Goal: Task Accomplishment & Management: Use online tool/utility

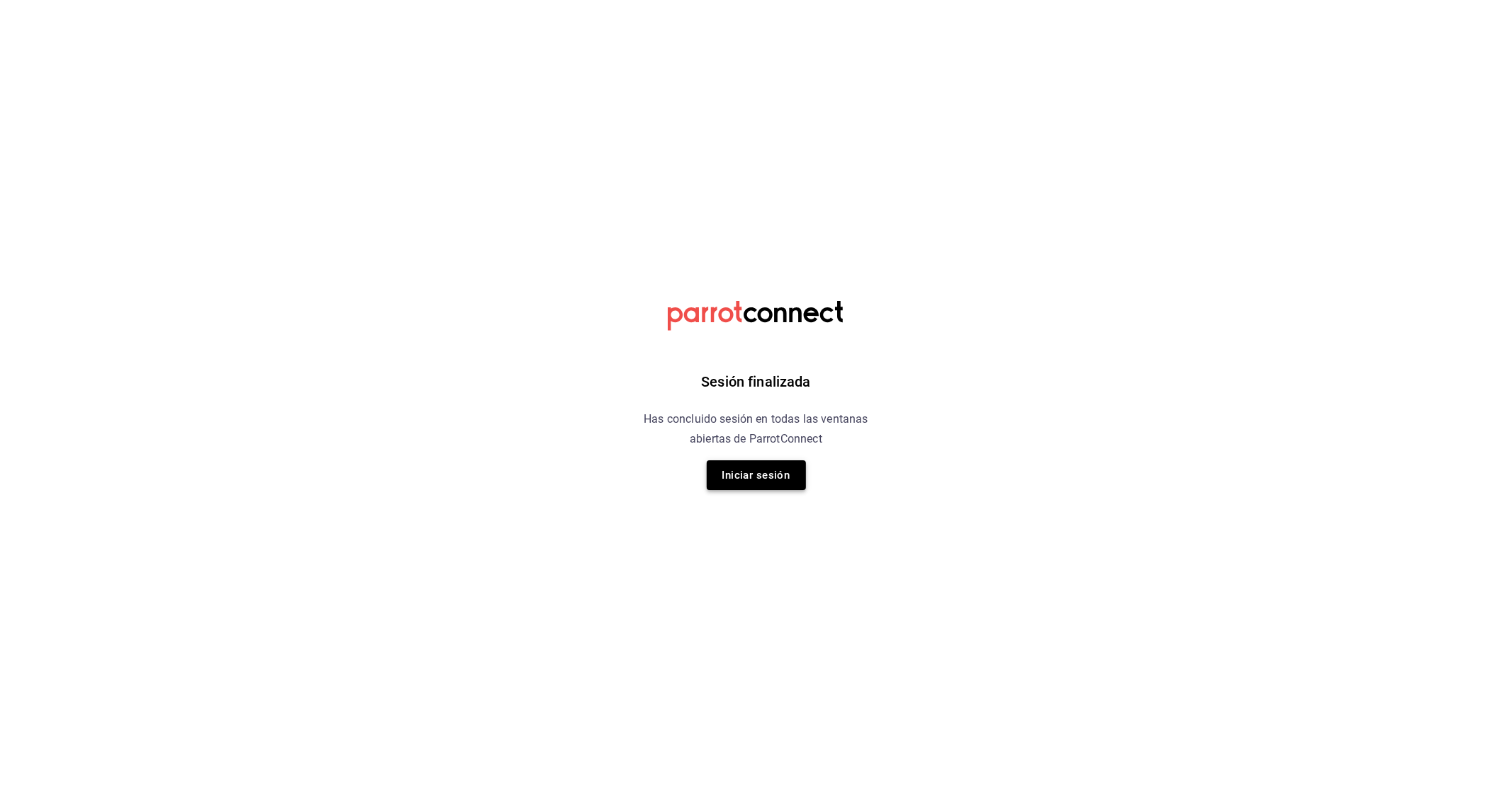
click at [786, 482] on button "Iniciar sesión" at bounding box center [756, 474] width 99 height 30
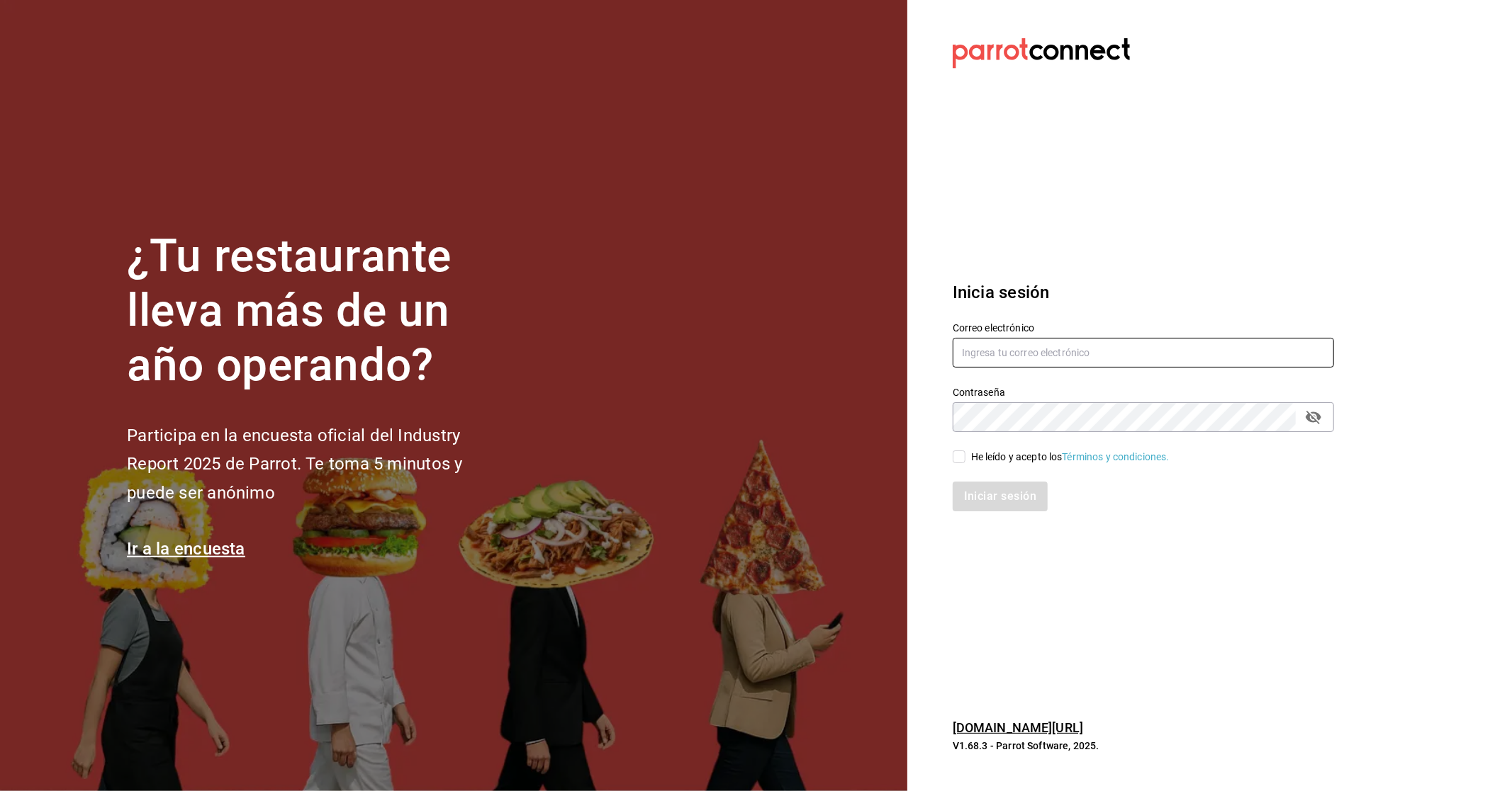
type input "belugacancun@gmail.com"
click at [979, 450] on div "He leído y acepto los Términos y condiciones." at bounding box center [1070, 458] width 199 height 15
click at [965, 451] on input "He leído y acepto los Términos y condiciones." at bounding box center [959, 457] width 13 height 13
checkbox input "true"
click at [988, 501] on button "Iniciar sesión" at bounding box center [1001, 496] width 96 height 30
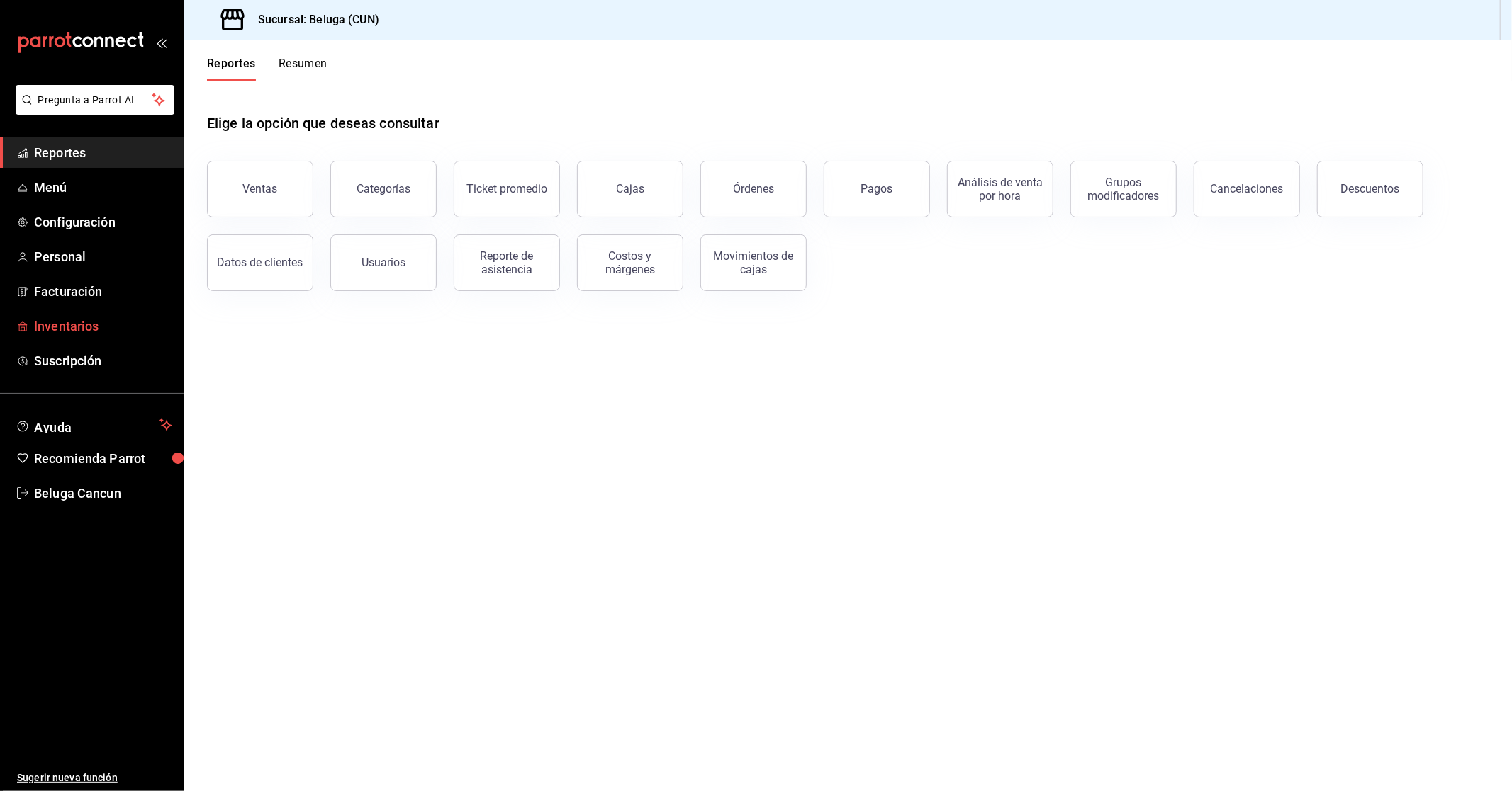
click at [78, 321] on span "Inventarios" at bounding box center [103, 326] width 139 height 19
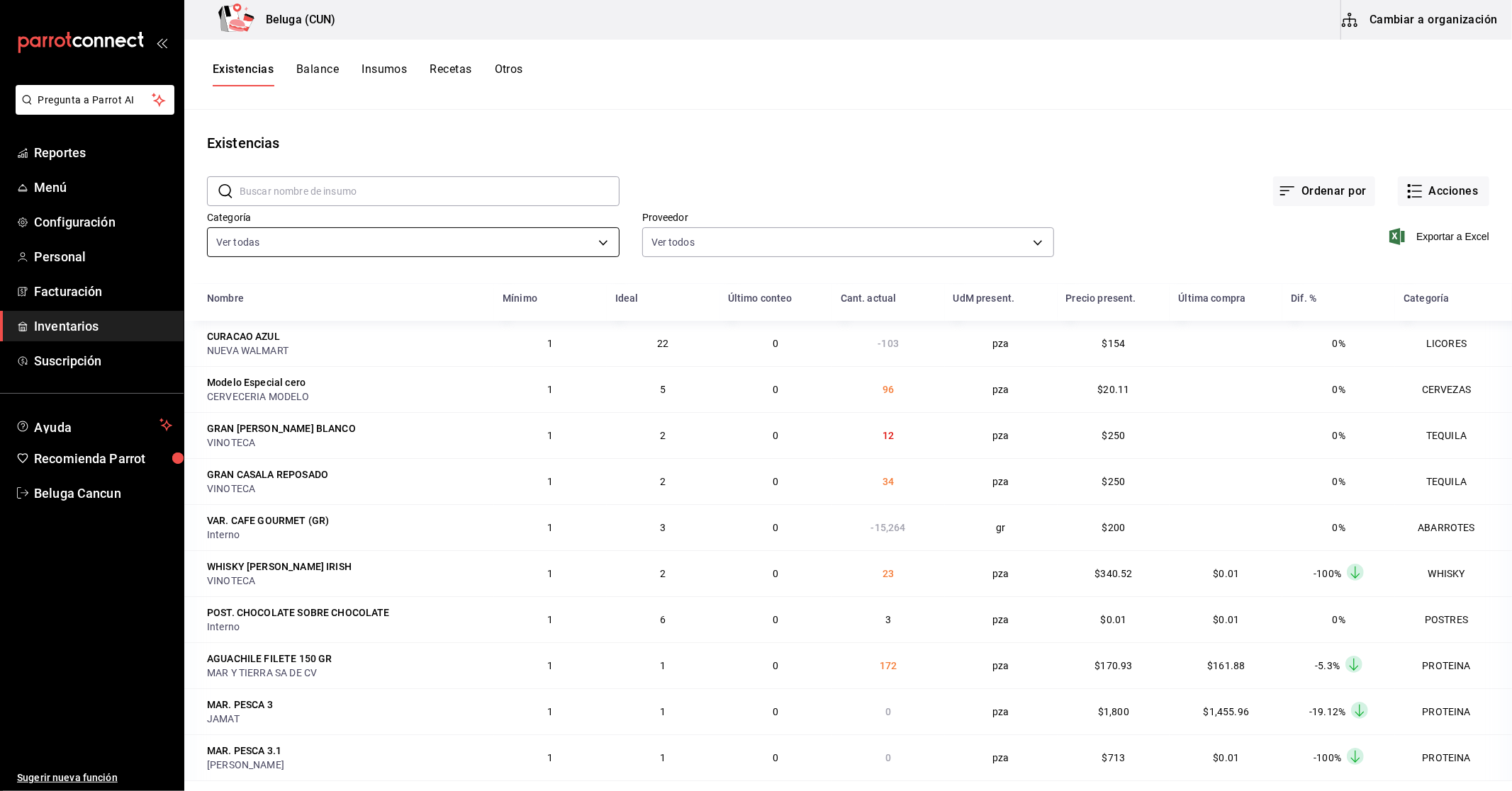
click at [302, 252] on body "Pregunta a Parrot AI Reportes Menú Configuración Personal Facturación Inventari…" at bounding box center [756, 391] width 1512 height 782
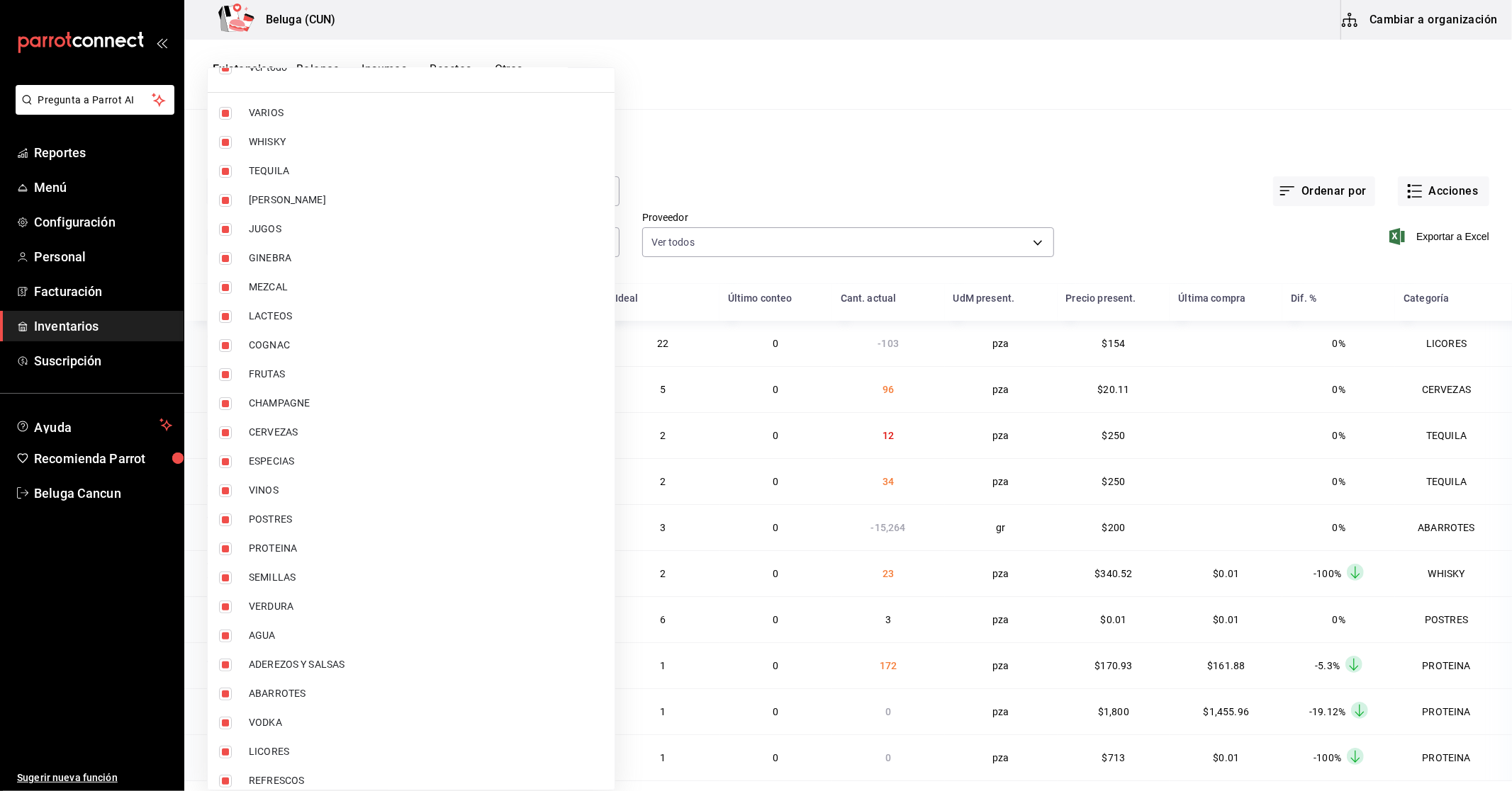
scroll to position [34, 0]
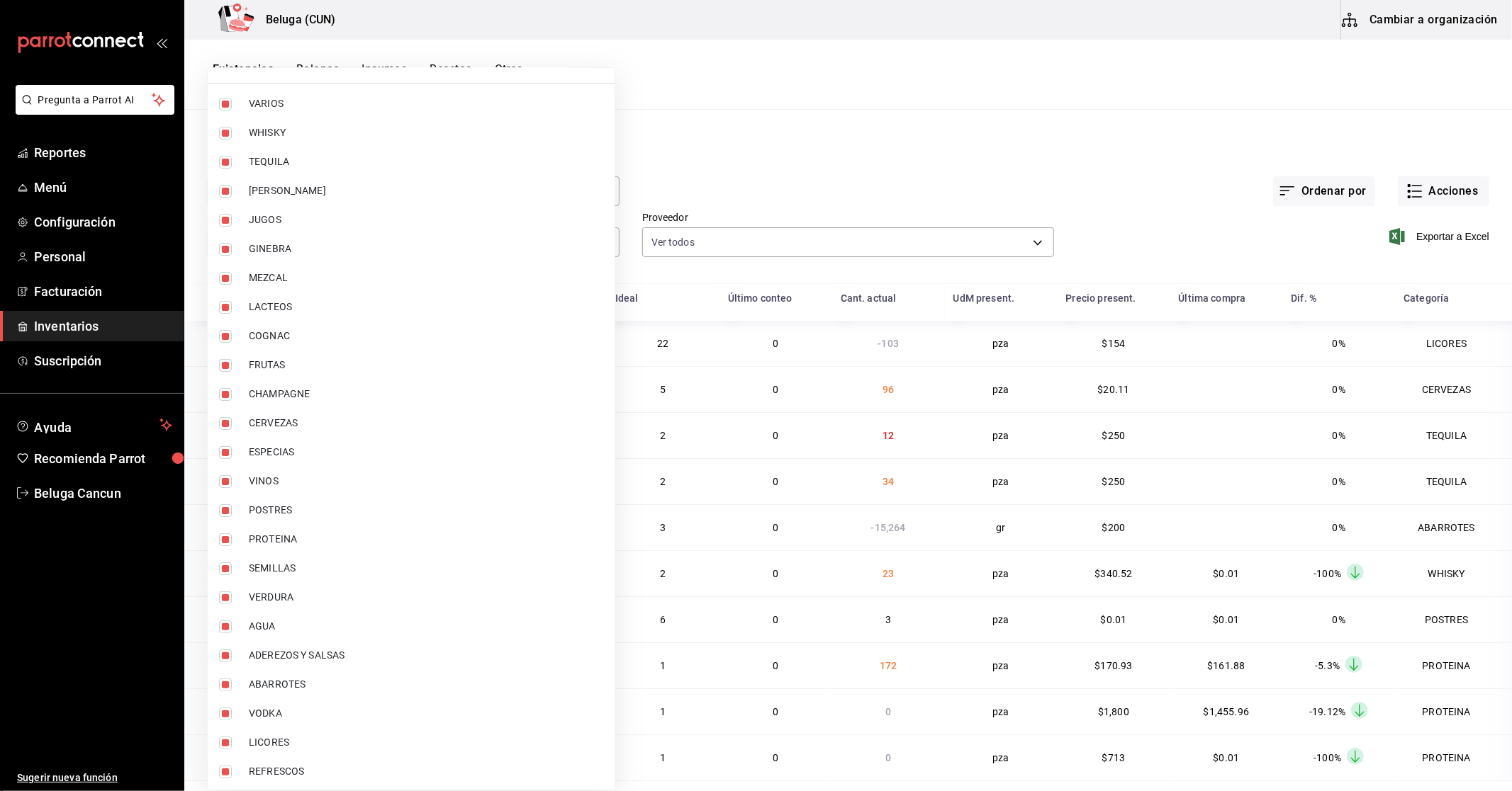
click at [263, 684] on span "ABARROTES" at bounding box center [427, 685] width 355 height 15
type input "f07f4d25-74ae-45a0-b4c7-416f1c014495,1b609913-4762-4067-b74a-b69c5b99222b,83166…"
checkbox input "false"
click at [263, 652] on span "ADEREZOS Y SALSAS" at bounding box center [427, 656] width 355 height 15
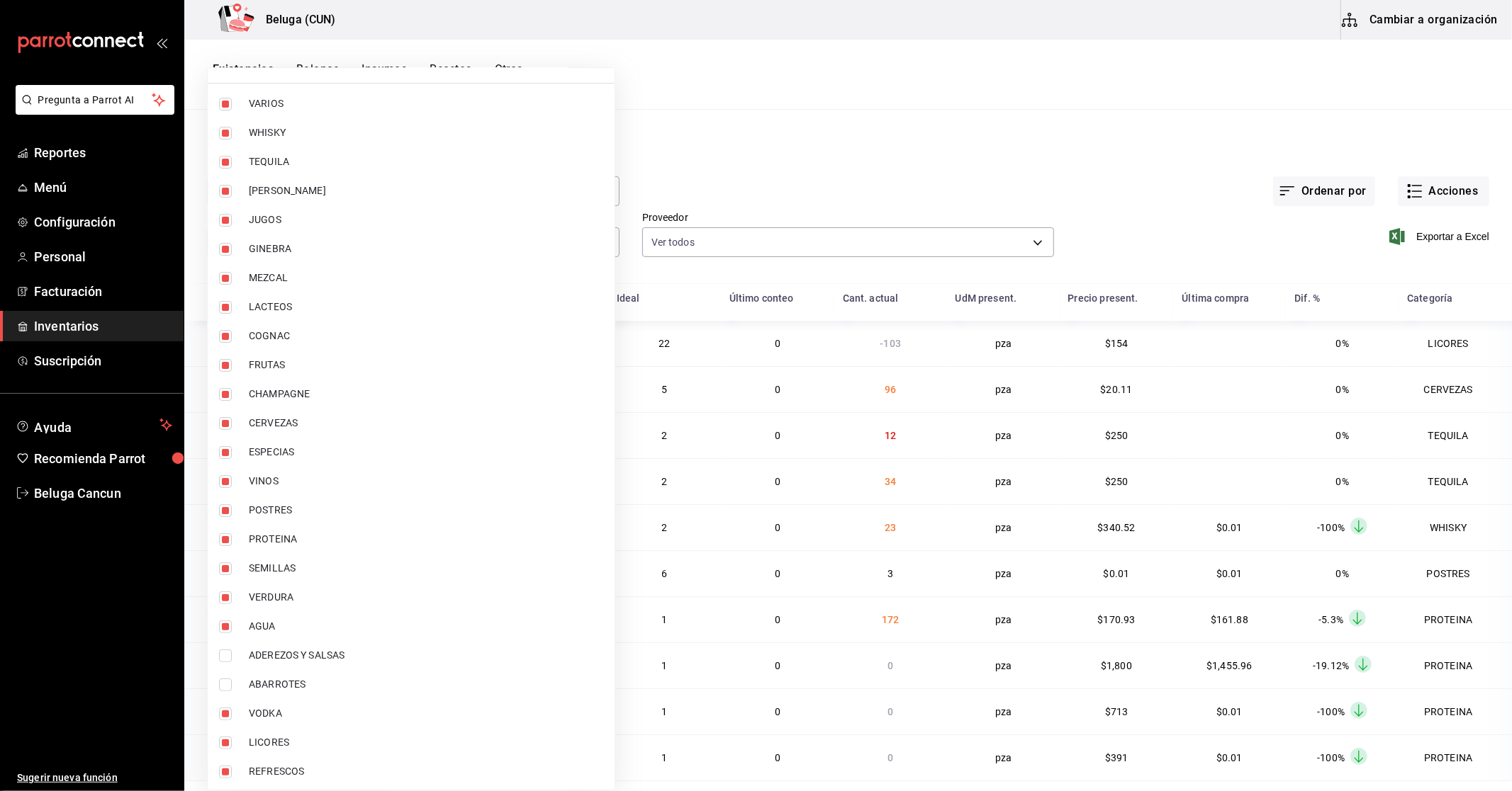
type input "f07f4d25-74ae-45a0-b4c7-416f1c014495,1b609913-4762-4067-b74a-b69c5b99222b,83166…"
checkbox input "false"
click at [270, 599] on span "VERDURA" at bounding box center [427, 598] width 355 height 15
type input "f07f4d25-74ae-45a0-b4c7-416f1c014495,1b609913-4762-4067-b74a-b69c5b99222b,83166…"
checkbox input "false"
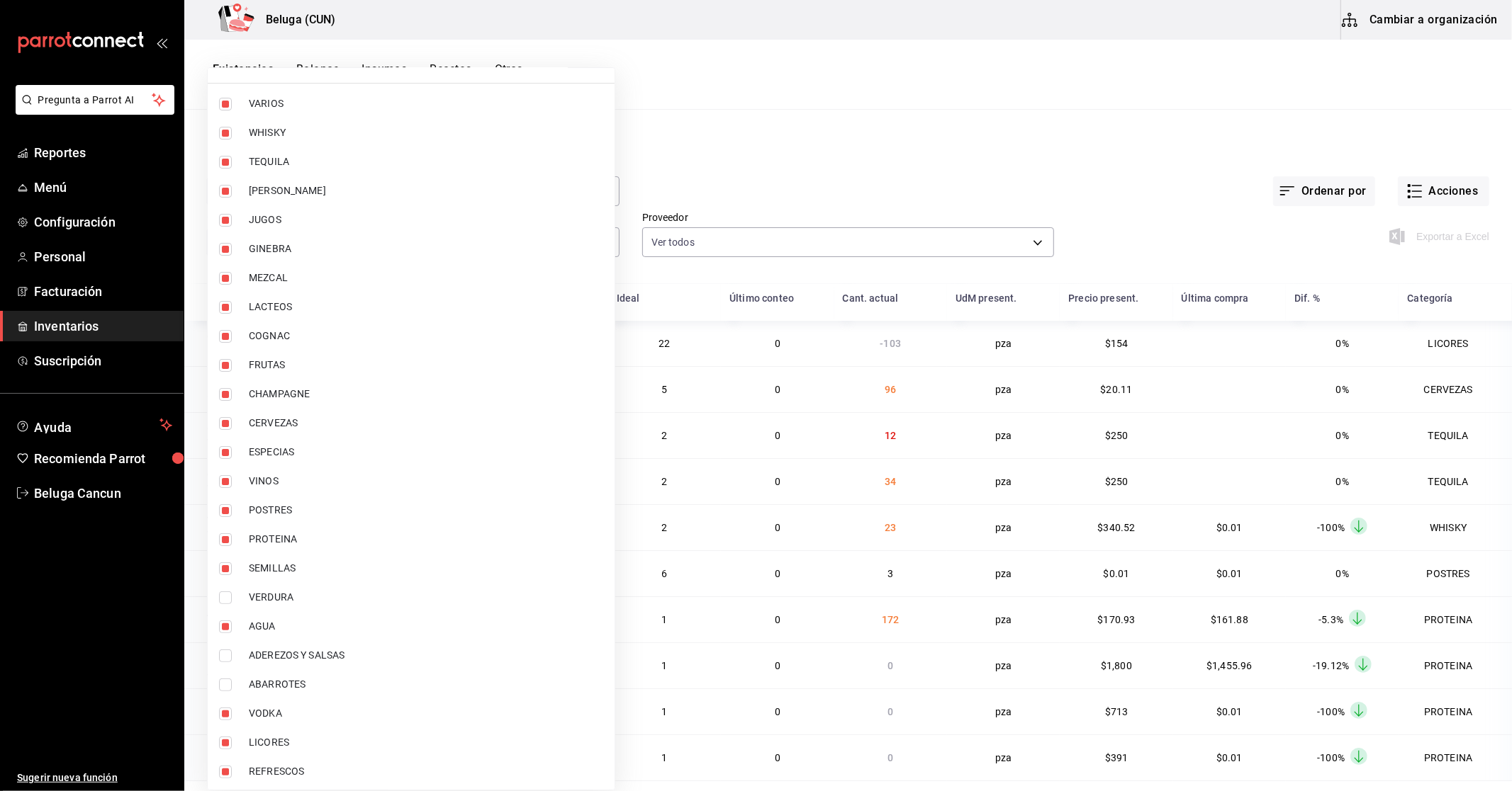
click at [285, 568] on span "SEMILLAS" at bounding box center [427, 569] width 355 height 15
type input "f07f4d25-74ae-45a0-b4c7-416f1c014495,1b609913-4762-4067-b74a-b69c5b99222b,83166…"
checkbox input "false"
click at [281, 536] on span "PROTEINA" at bounding box center [427, 539] width 355 height 15
type input "f07f4d25-74ae-45a0-b4c7-416f1c014495,1b609913-4762-4067-b74a-b69c5b99222b,83166…"
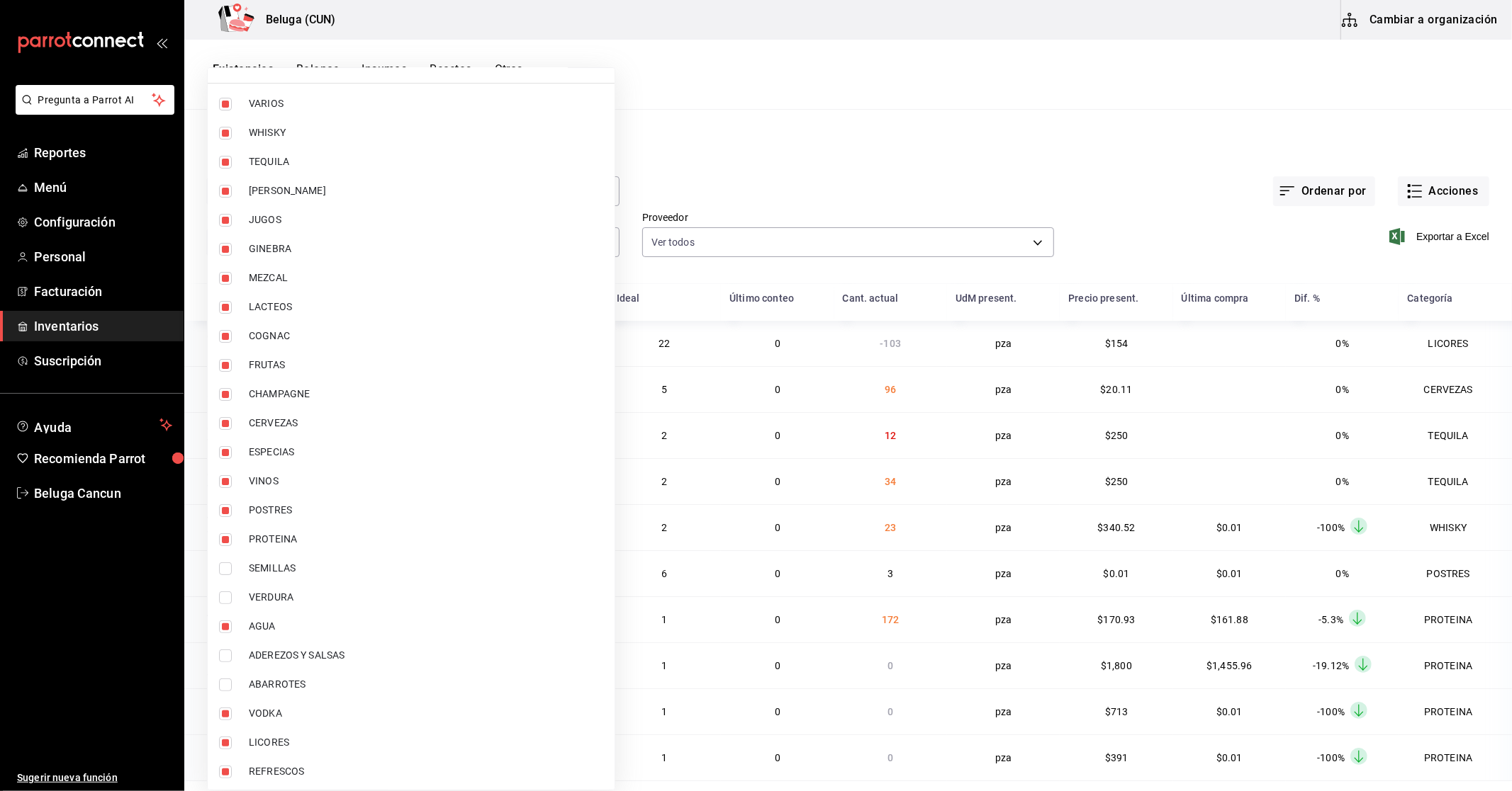
checkbox input "false"
click at [281, 513] on span "POSTRES" at bounding box center [427, 511] width 355 height 15
type input "f07f4d25-74ae-45a0-b4c7-416f1c014495,1b609913-4762-4067-b74a-b69c5b99222b,83166…"
checkbox input "false"
click at [269, 452] on span "ESPECIAS" at bounding box center [427, 452] width 355 height 15
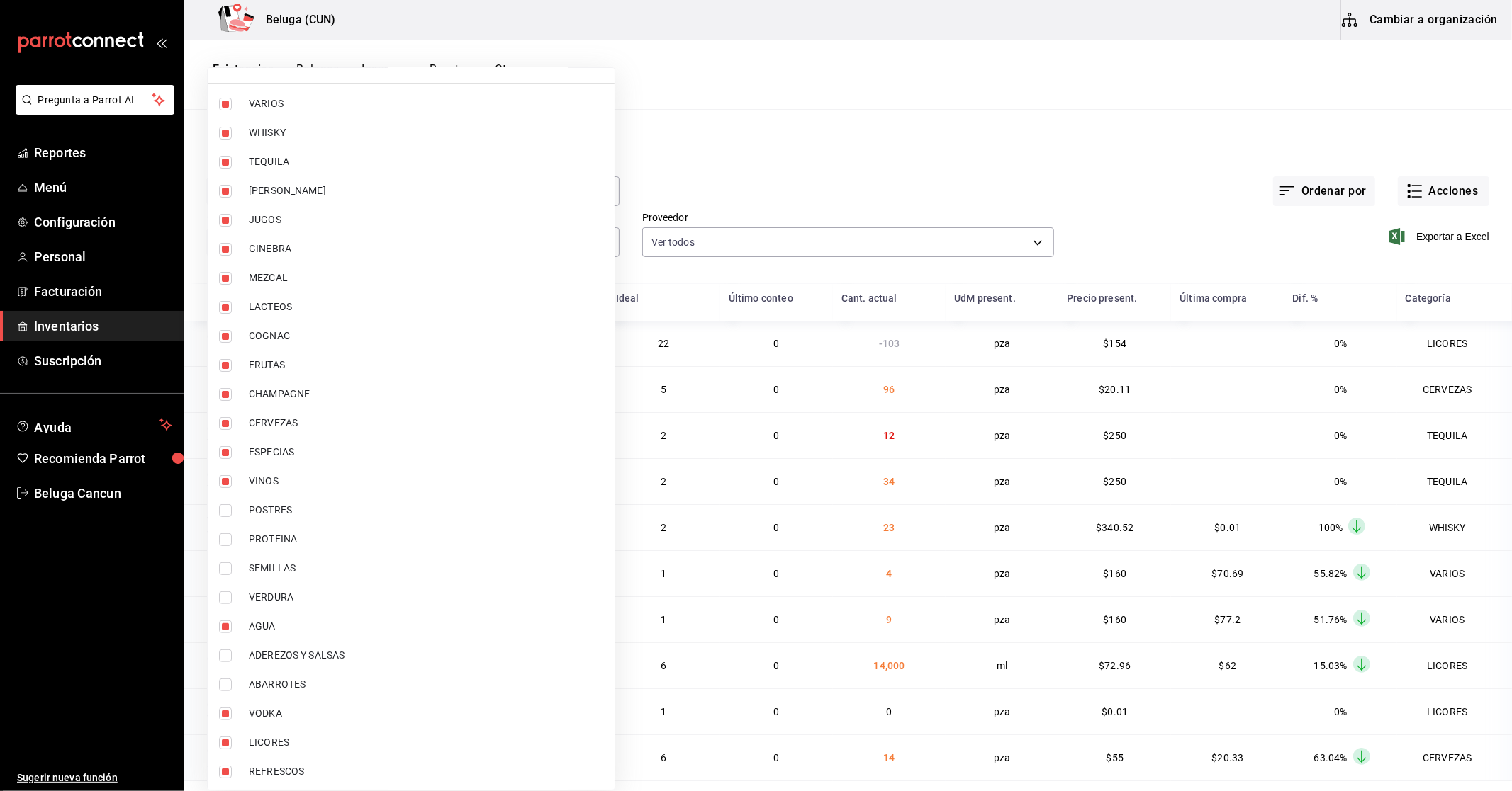
type input "f07f4d25-74ae-45a0-b4c7-416f1c014495,1b609913-4762-4067-b74a-b69c5b99222b,83166…"
checkbox input "false"
click at [264, 359] on span "FRUTAS" at bounding box center [427, 366] width 355 height 15
type input "f07f4d25-74ae-45a0-b4c7-416f1c014495,1b609913-4762-4067-b74a-b69c5b99222b,83166…"
checkbox input "false"
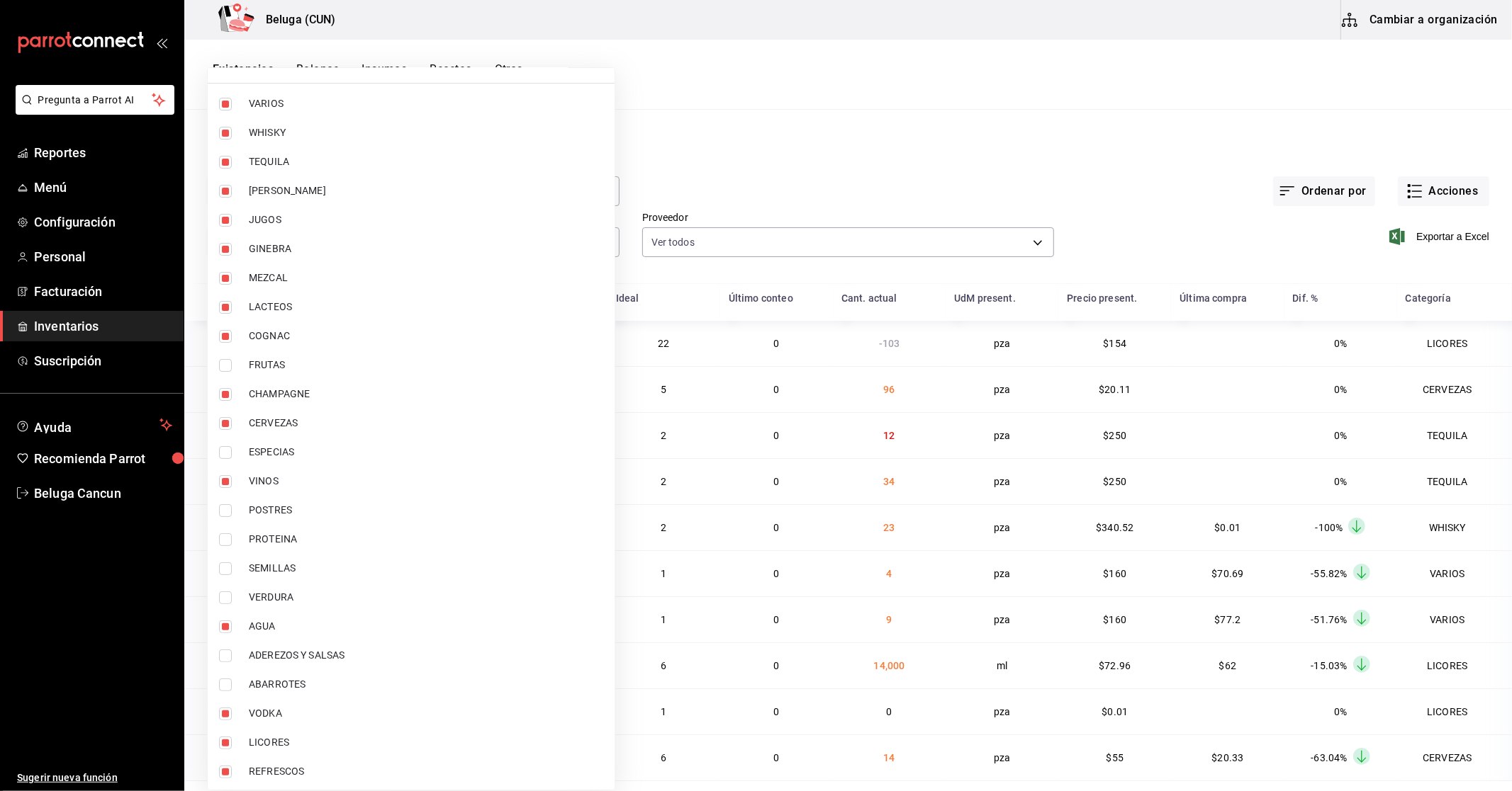
click at [258, 297] on li "LACTEOS" at bounding box center [411, 307] width 407 height 29
type input "f07f4d25-74ae-45a0-b4c7-416f1c014495,1b609913-4762-4067-b74a-b69c5b99222b,83166…"
checkbox input "false"
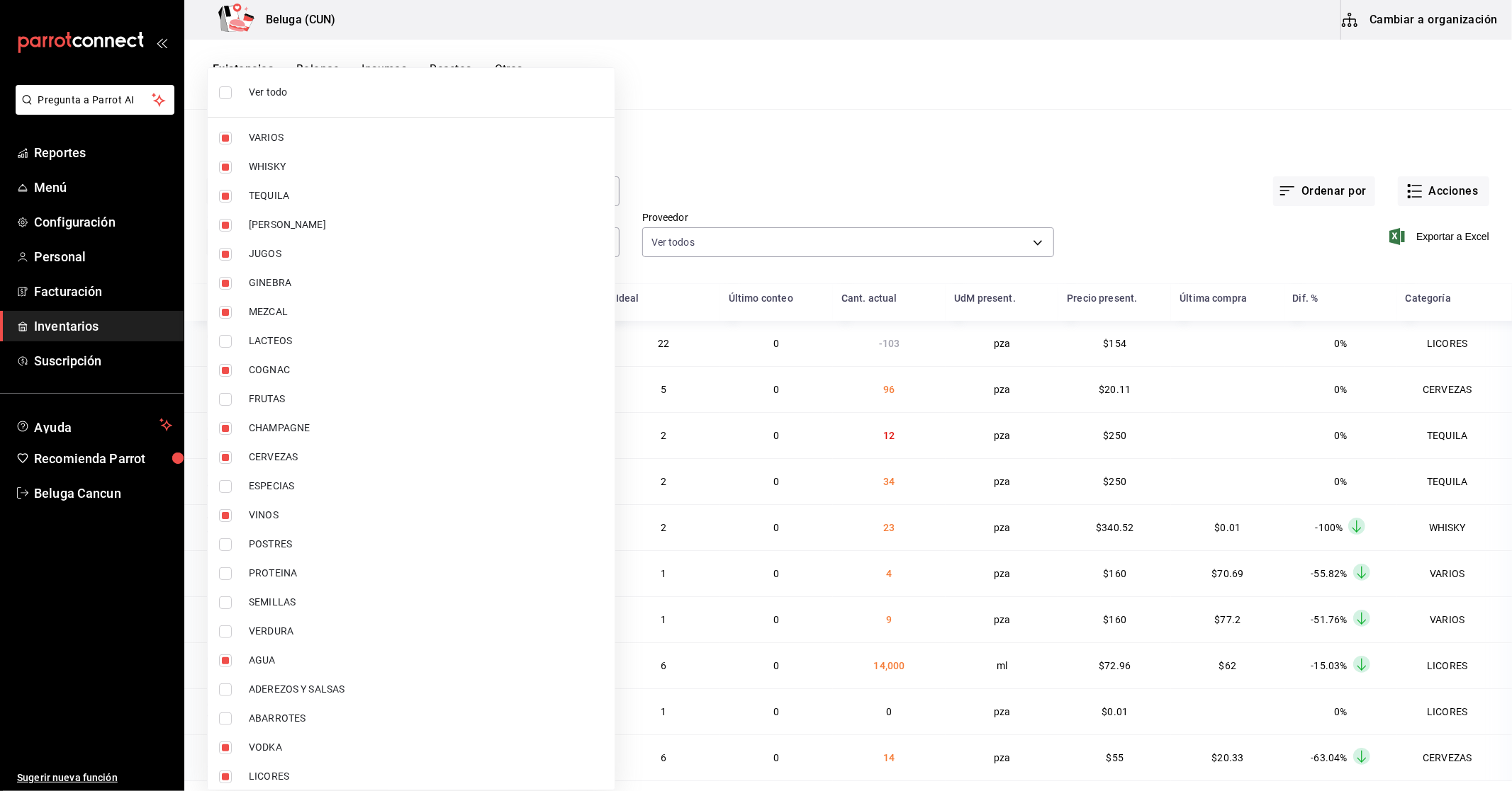
click at [1074, 176] on div at bounding box center [756, 395] width 1512 height 791
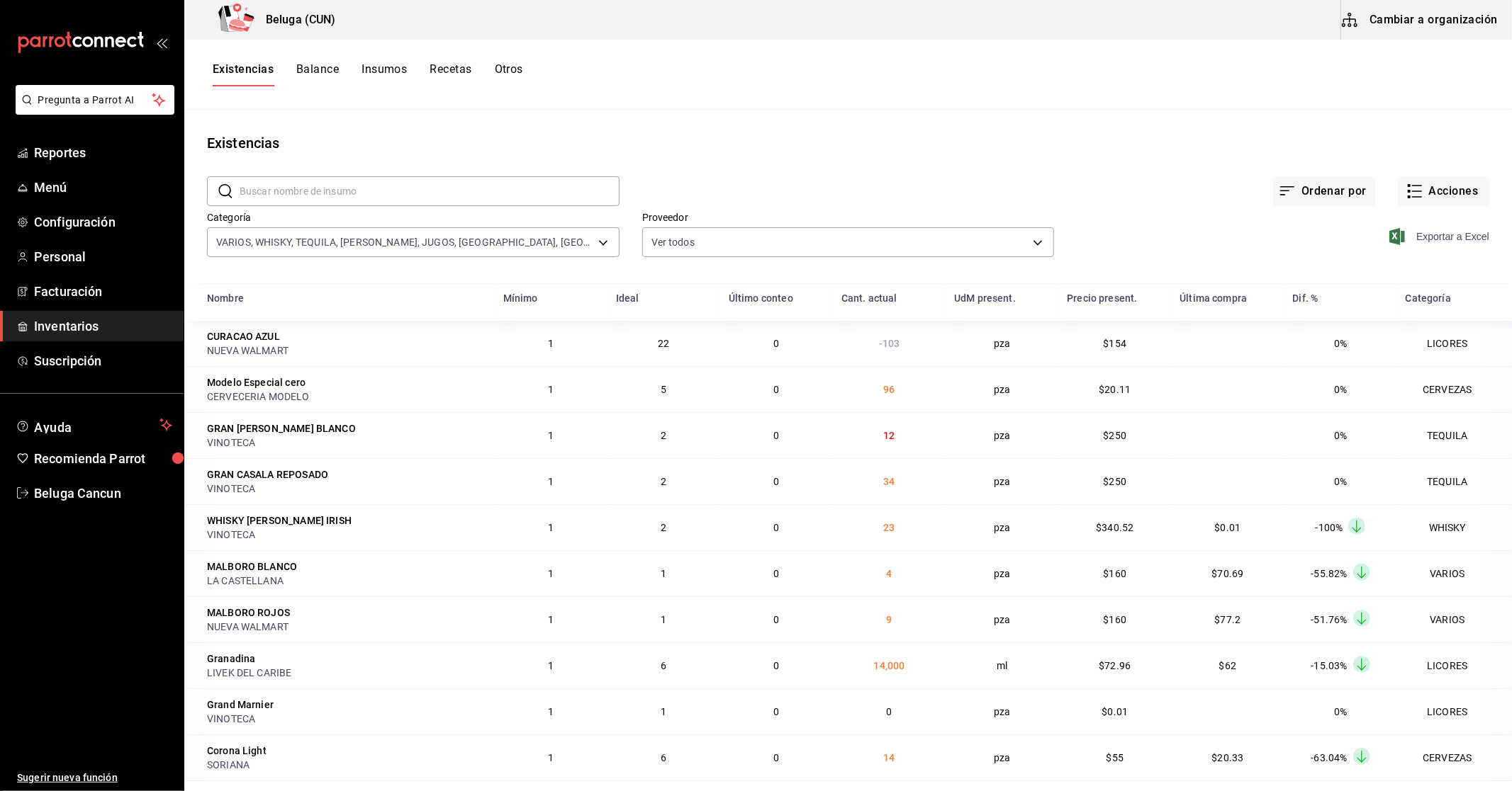
click at [1458, 232] on span "Exportar a Excel" at bounding box center [1440, 236] width 97 height 17
